Goal: Contribute content

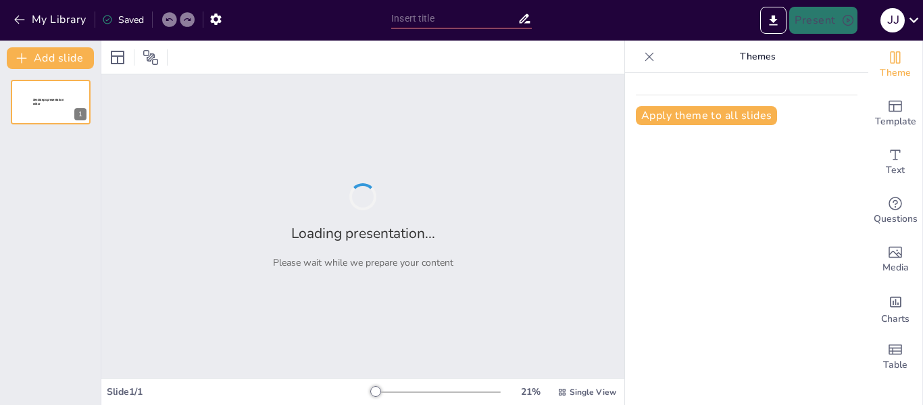
type input "Importancia Ecológica de las Arañas"
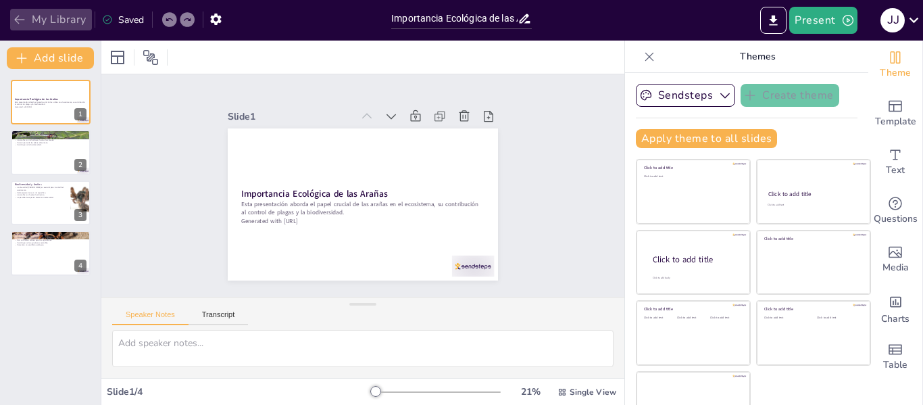
click at [18, 26] on icon "button" at bounding box center [20, 20] width 14 height 14
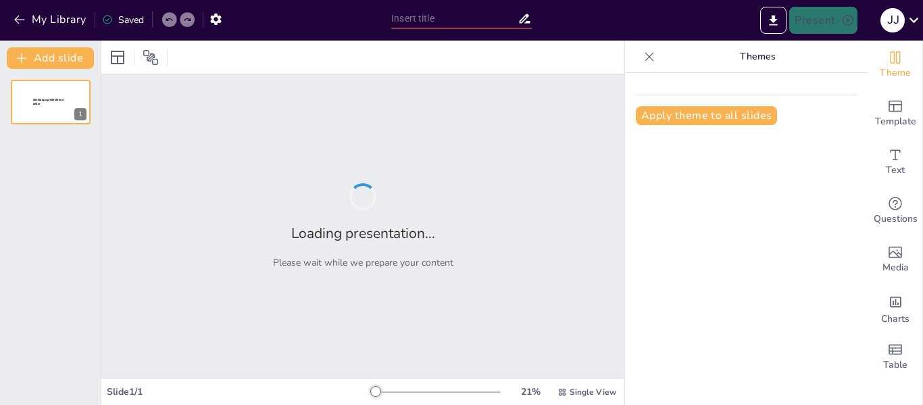
type input "Impactos del Calentamiento Global en el Medio Ambiente"
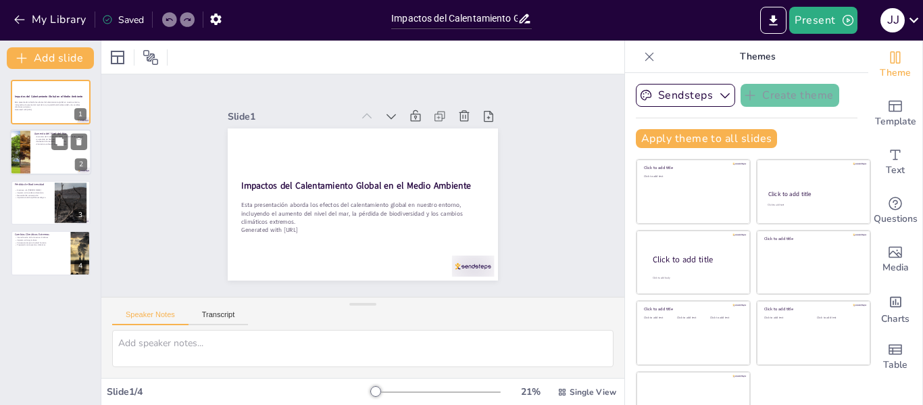
click at [41, 147] on div at bounding box center [50, 153] width 81 height 46
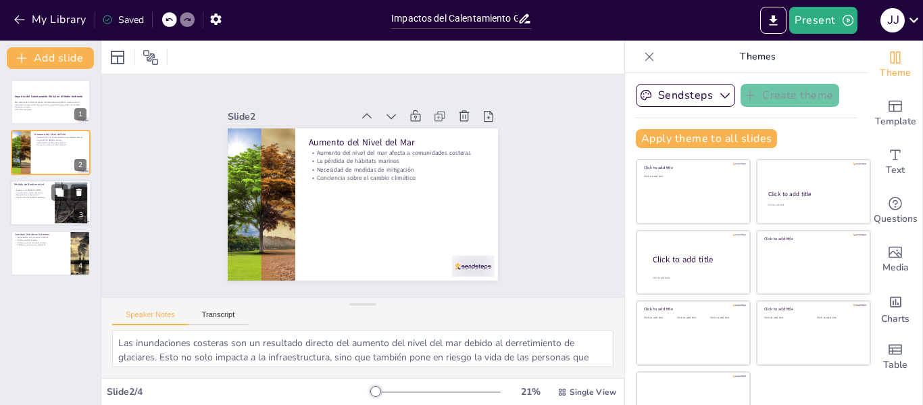
click at [36, 197] on p "Importancia del equilibrio ecológico" at bounding box center [32, 197] width 36 height 3
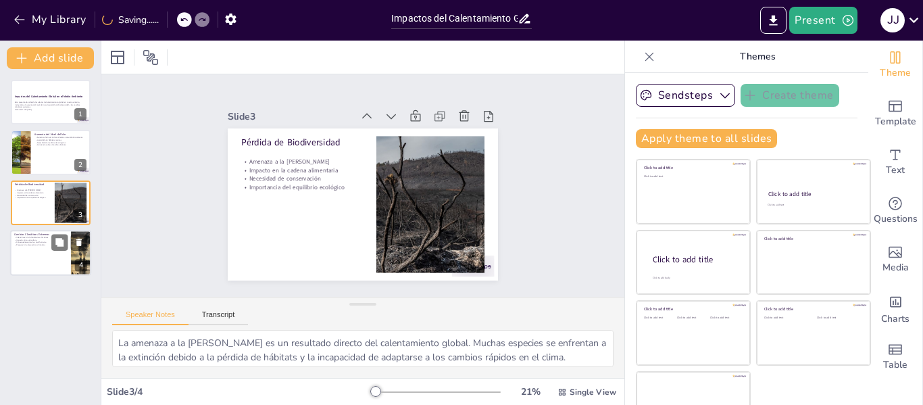
click at [30, 251] on div at bounding box center [50, 253] width 81 height 46
type textarea "La intensificación de fenómenos climáticos extremos es evidente en los huracane…"
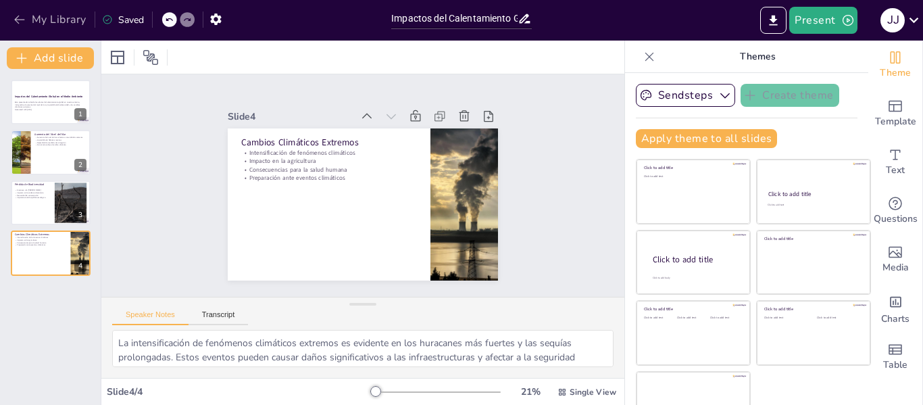
click at [72, 16] on button "My Library" at bounding box center [51, 20] width 82 height 22
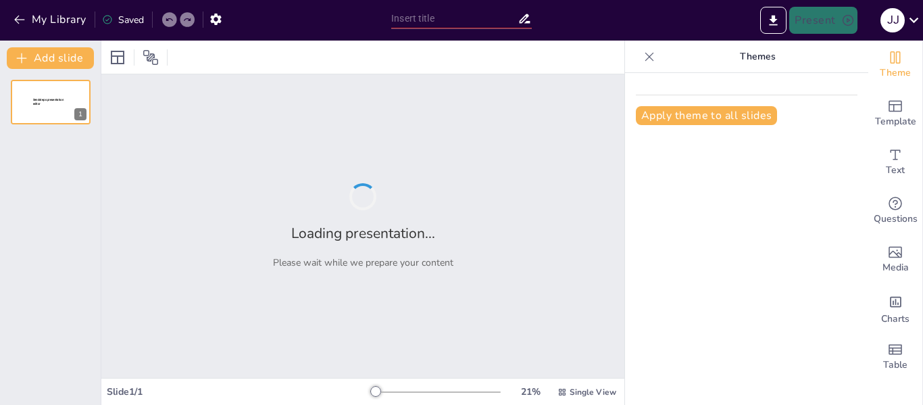
type input "Causas y Orígenes de la Primera Guerra Mundial"
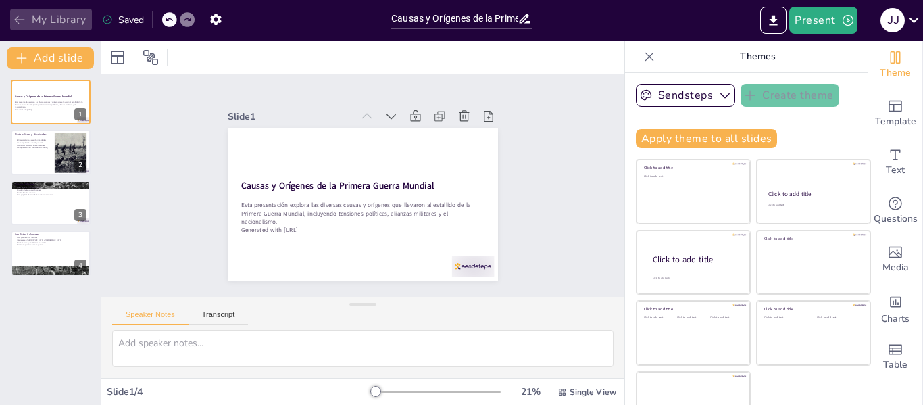
click at [55, 27] on button "My Library" at bounding box center [51, 20] width 82 height 22
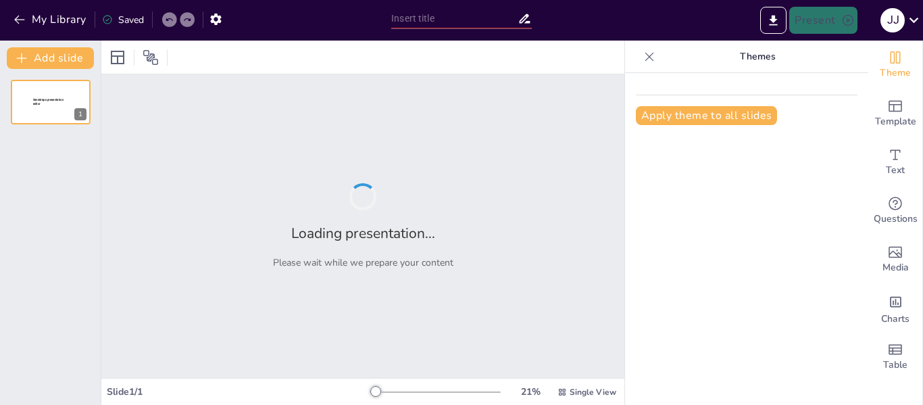
type input "Impacto del Bullying en la Víctima y la Comunidad"
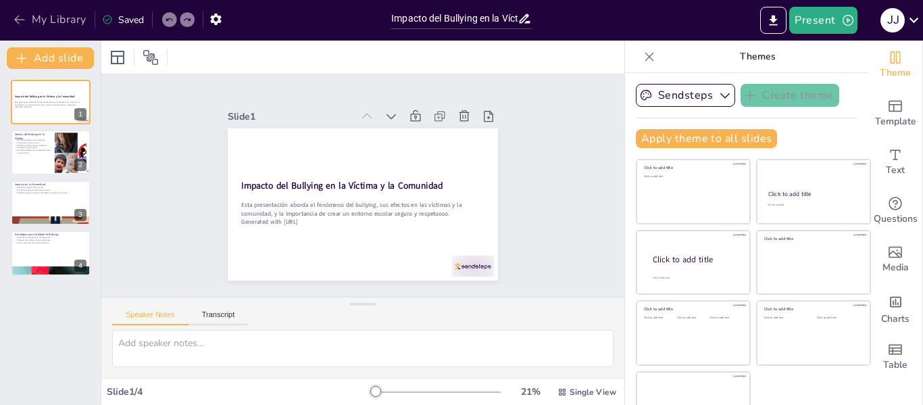
click at [51, 22] on button "My Library" at bounding box center [51, 20] width 82 height 22
